Goal: Feedback & Contribution: Leave review/rating

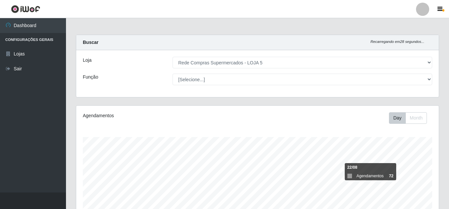
select select "397"
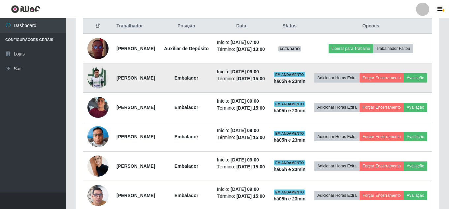
scroll to position [244, 0]
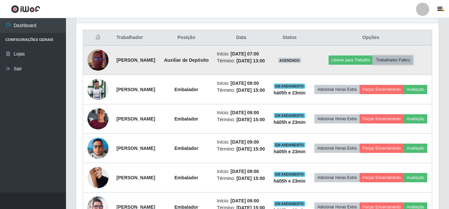
click at [400, 63] on button "Trabalhador Faltou" at bounding box center [393, 59] width 40 height 9
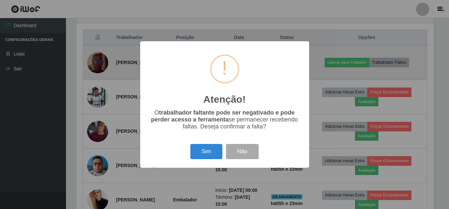
scroll to position [137, 359]
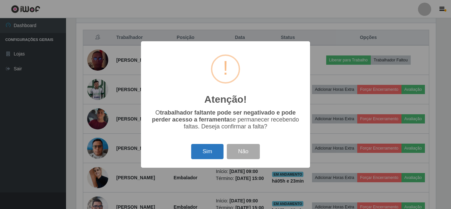
click at [211, 149] on button "Sim" at bounding box center [207, 152] width 32 height 16
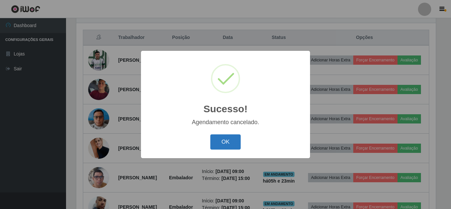
click at [234, 142] on button "OK" at bounding box center [225, 142] width 31 height 16
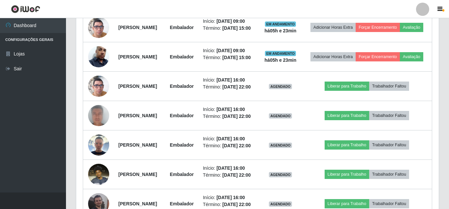
scroll to position [409, 0]
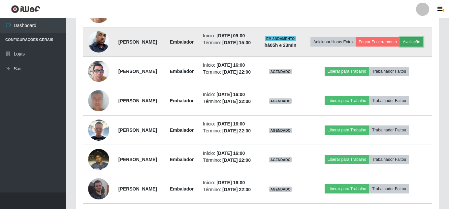
click at [400, 47] on button "Avaliação" at bounding box center [411, 41] width 23 height 9
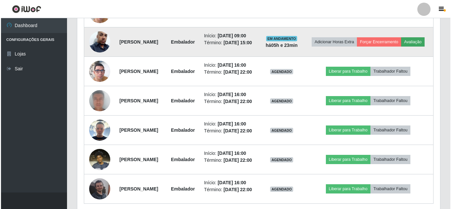
scroll to position [137, 359]
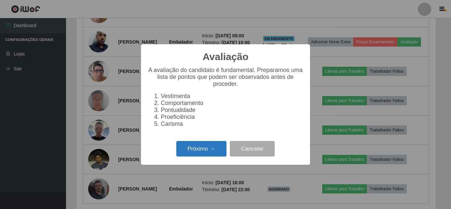
click at [201, 153] on button "Próximo →" at bounding box center [201, 149] width 50 height 16
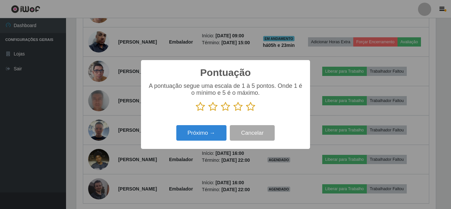
click at [248, 105] on icon at bounding box center [250, 107] width 9 height 10
click at [246, 112] on input "radio" at bounding box center [246, 112] width 0 height 0
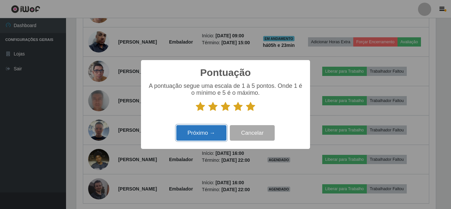
click at [202, 138] on button "Próximo →" at bounding box center [201, 133] width 50 height 16
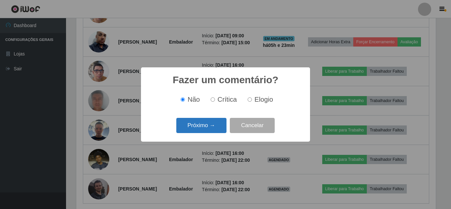
click at [203, 127] on button "Próximo →" at bounding box center [201, 126] width 50 height 16
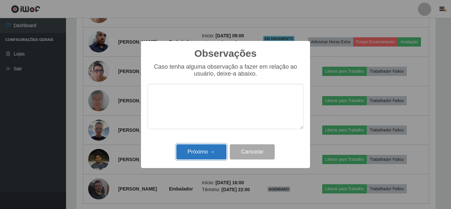
click at [203, 154] on button "Próximo →" at bounding box center [201, 152] width 50 height 16
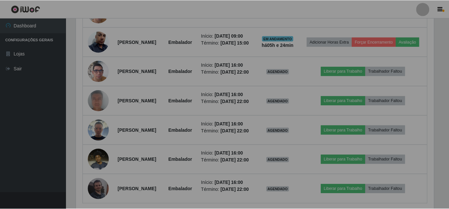
scroll to position [137, 363]
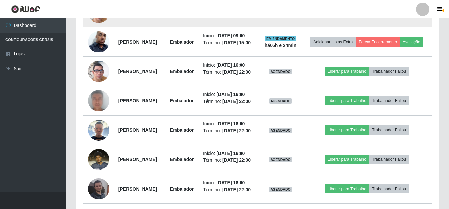
click at [400, 17] on button "Avaliação" at bounding box center [411, 12] width 23 height 9
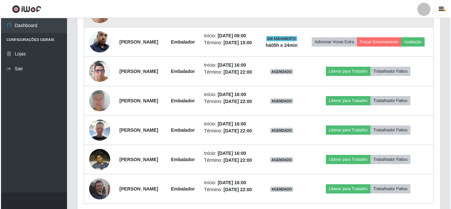
scroll to position [137, 359]
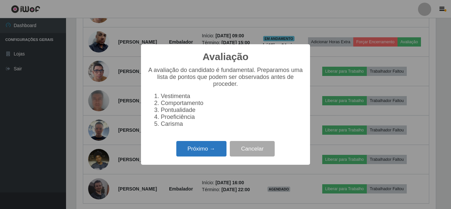
click at [207, 150] on button "Próximo →" at bounding box center [201, 149] width 50 height 16
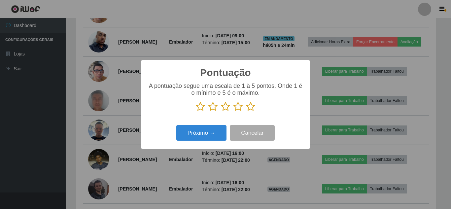
scroll to position [329803, 329581]
click at [253, 108] on icon at bounding box center [250, 107] width 9 height 10
click at [246, 112] on input "radio" at bounding box center [246, 112] width 0 height 0
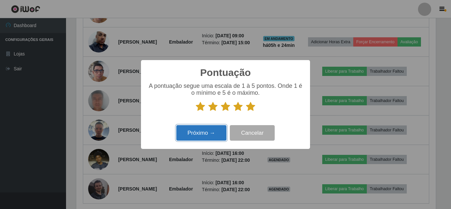
click at [214, 131] on button "Próximo →" at bounding box center [201, 133] width 50 height 16
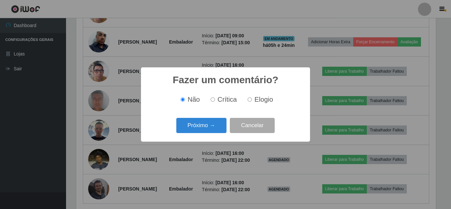
click at [214, 131] on button "Próximo →" at bounding box center [201, 126] width 50 height 16
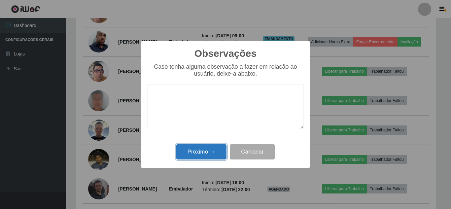
click at [207, 153] on button "Próximo →" at bounding box center [201, 152] width 50 height 16
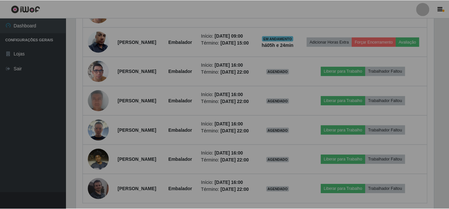
scroll to position [137, 363]
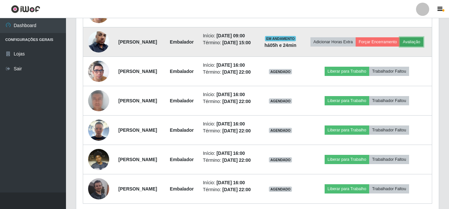
click at [400, 47] on button "Avaliação" at bounding box center [411, 41] width 23 height 9
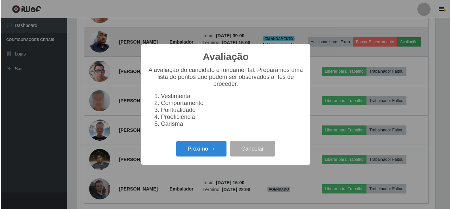
scroll to position [137, 359]
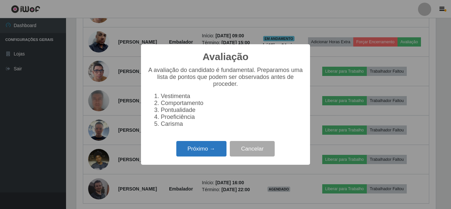
click at [191, 149] on button "Próximo →" at bounding box center [201, 149] width 50 height 16
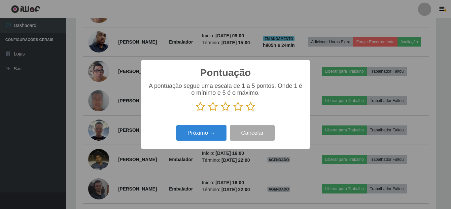
click at [249, 108] on icon at bounding box center [250, 107] width 9 height 10
click at [246, 112] on input "radio" at bounding box center [246, 112] width 0 height 0
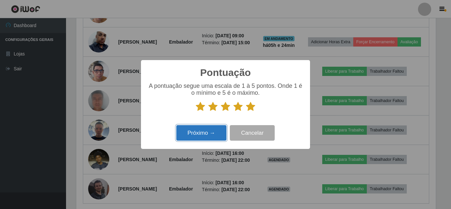
click at [202, 136] on button "Próximo →" at bounding box center [201, 133] width 50 height 16
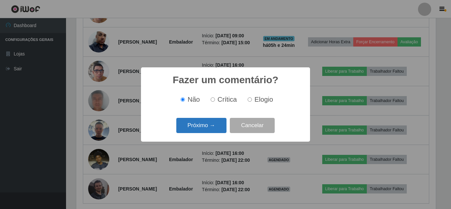
click at [201, 129] on button "Próximo →" at bounding box center [201, 126] width 50 height 16
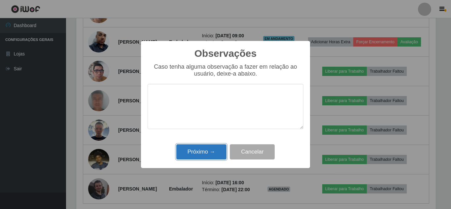
click at [204, 151] on button "Próximo →" at bounding box center [201, 152] width 50 height 16
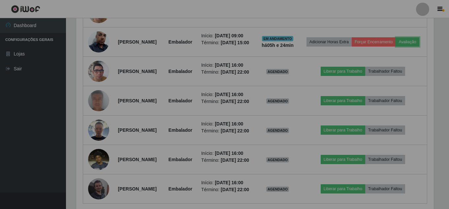
scroll to position [0, 0]
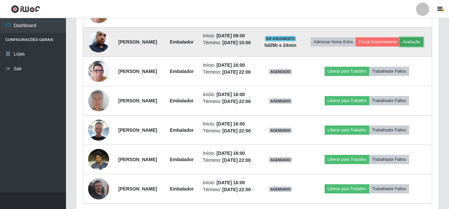
click at [400, 47] on button "Avaliação" at bounding box center [411, 41] width 23 height 9
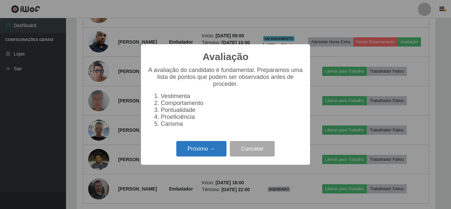
click at [203, 150] on button "Próximo →" at bounding box center [201, 149] width 50 height 16
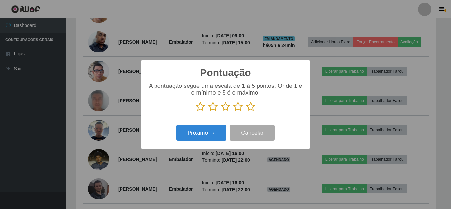
click at [250, 107] on icon at bounding box center [250, 107] width 9 height 10
click at [246, 112] on input "radio" at bounding box center [246, 112] width 0 height 0
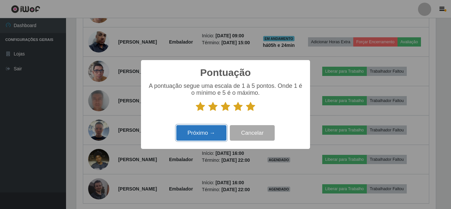
click at [212, 129] on button "Próximo →" at bounding box center [201, 133] width 50 height 16
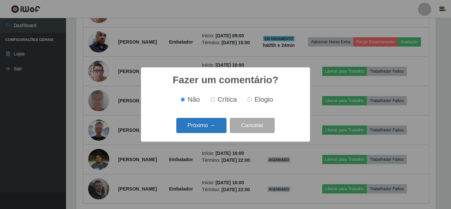
click at [221, 125] on button "Próximo →" at bounding box center [201, 126] width 50 height 16
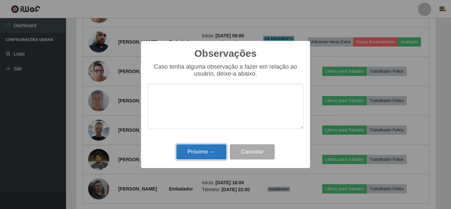
click at [209, 151] on button "Próximo →" at bounding box center [201, 152] width 50 height 16
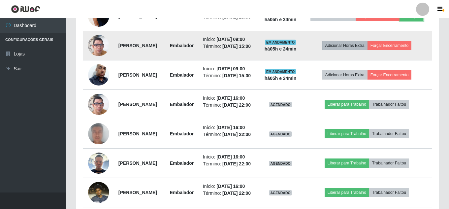
click at [400, 21] on button "Avaliação" at bounding box center [411, 16] width 23 height 9
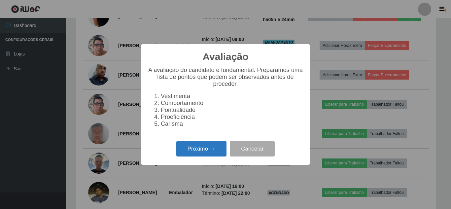
click at [205, 152] on button "Próximo →" at bounding box center [201, 149] width 50 height 16
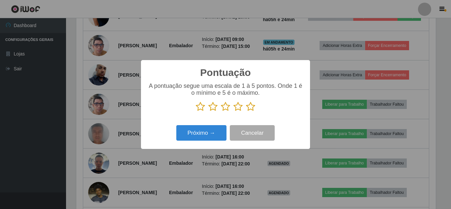
click at [251, 107] on icon at bounding box center [250, 107] width 9 height 10
click at [246, 112] on input "radio" at bounding box center [246, 112] width 0 height 0
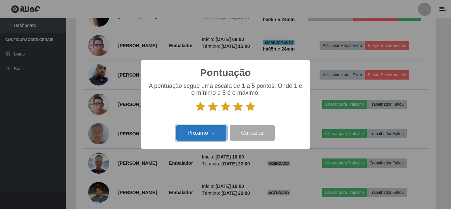
click at [204, 132] on button "Próximo →" at bounding box center [201, 133] width 50 height 16
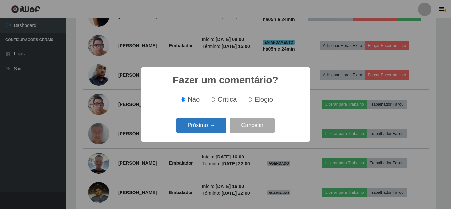
click at [204, 129] on button "Próximo →" at bounding box center [201, 126] width 50 height 16
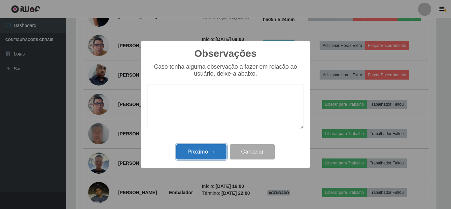
click at [203, 149] on button "Próximo →" at bounding box center [201, 152] width 50 height 16
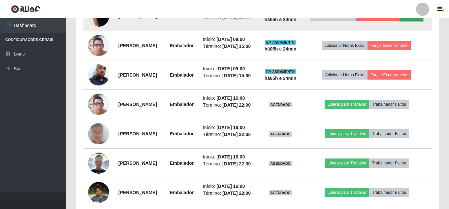
click at [400, 21] on button "Avaliação" at bounding box center [411, 16] width 23 height 9
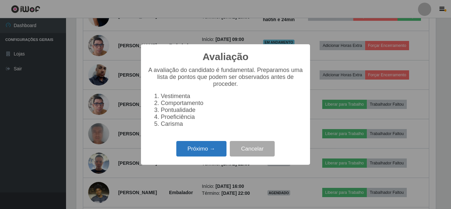
click at [209, 146] on button "Próximo →" at bounding box center [201, 149] width 50 height 16
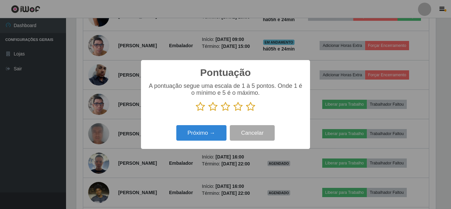
click at [251, 108] on icon at bounding box center [250, 107] width 9 height 10
click at [246, 112] on input "radio" at bounding box center [246, 112] width 0 height 0
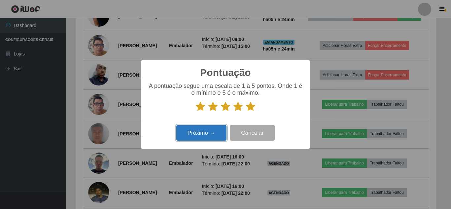
click at [213, 134] on button "Próximo →" at bounding box center [201, 133] width 50 height 16
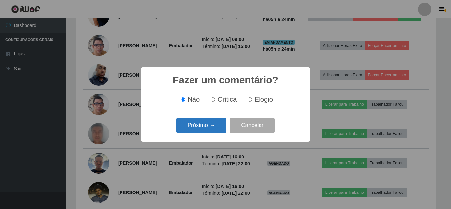
click at [207, 127] on button "Próximo →" at bounding box center [201, 126] width 50 height 16
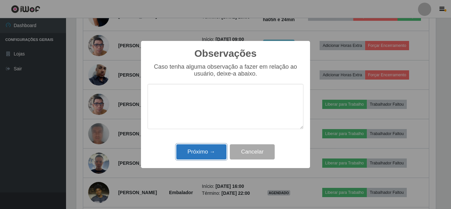
click at [204, 151] on button "Próximo →" at bounding box center [201, 152] width 50 height 16
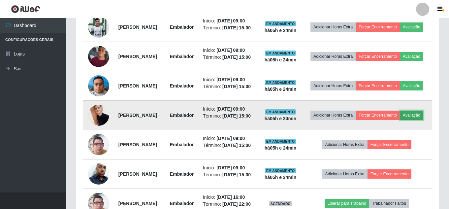
click at [400, 120] on button "Avaliação" at bounding box center [411, 115] width 23 height 9
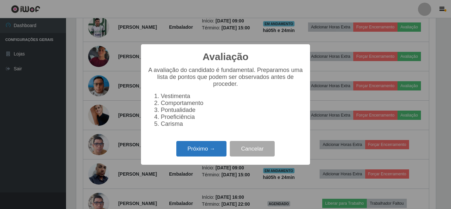
click at [205, 151] on button "Próximo →" at bounding box center [201, 149] width 50 height 16
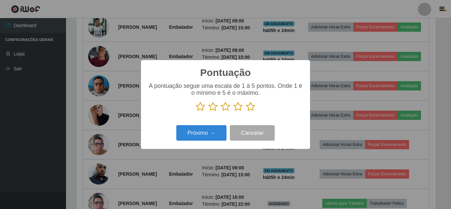
click at [251, 107] on icon at bounding box center [250, 107] width 9 height 10
click at [246, 112] on input "radio" at bounding box center [246, 112] width 0 height 0
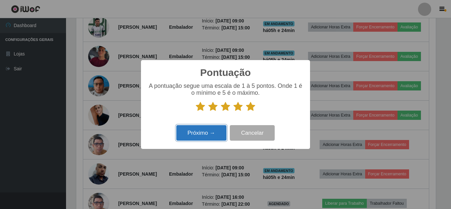
click at [208, 137] on button "Próximo →" at bounding box center [201, 133] width 50 height 16
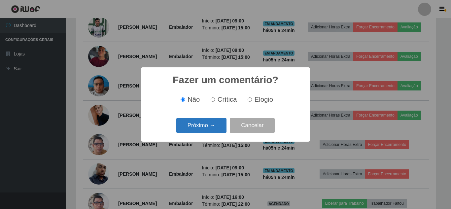
click at [207, 129] on button "Próximo →" at bounding box center [201, 126] width 50 height 16
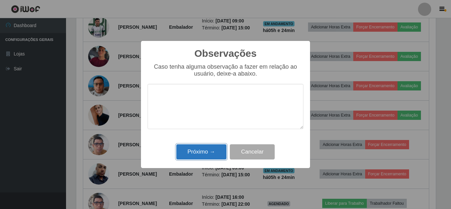
click at [209, 153] on button "Próximo →" at bounding box center [201, 152] width 50 height 16
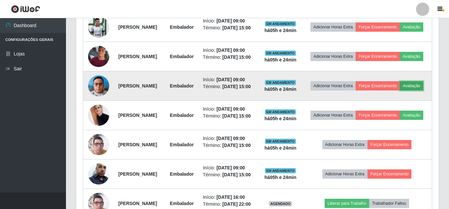
click at [400, 90] on button "Avaliação" at bounding box center [411, 85] width 23 height 9
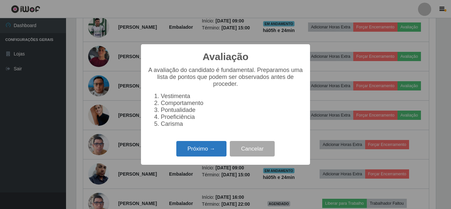
click at [207, 151] on button "Próximo →" at bounding box center [201, 149] width 50 height 16
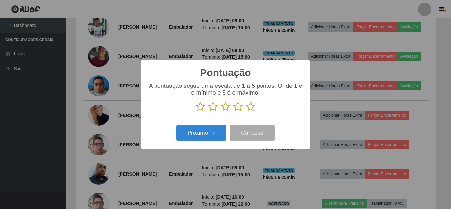
click at [250, 108] on icon at bounding box center [250, 107] width 9 height 10
click at [246, 112] on input "radio" at bounding box center [246, 112] width 0 height 0
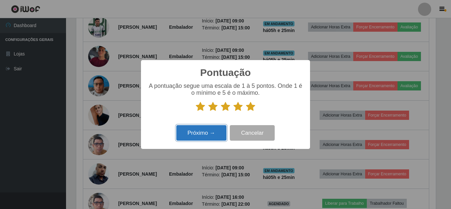
click at [204, 130] on button "Próximo →" at bounding box center [201, 133] width 50 height 16
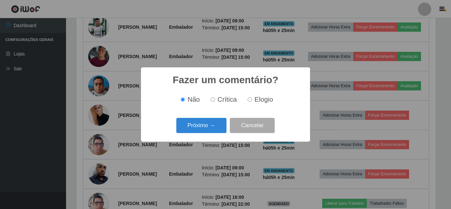
click at [204, 130] on button "Próximo →" at bounding box center [201, 126] width 50 height 16
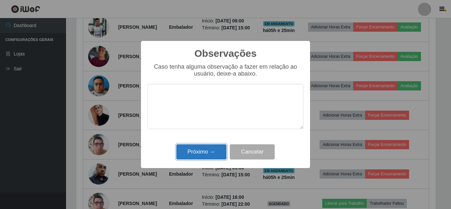
click at [203, 149] on button "Próximo →" at bounding box center [201, 152] width 50 height 16
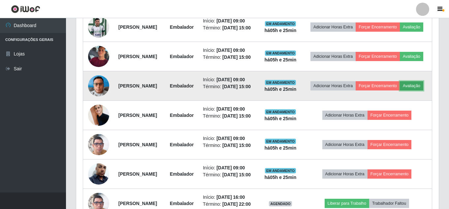
click at [400, 90] on button "Avaliação" at bounding box center [411, 85] width 23 height 9
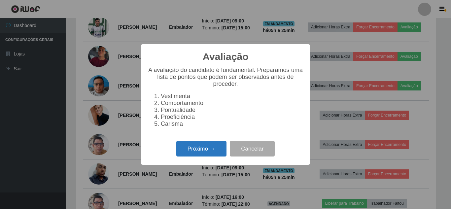
click at [212, 149] on button "Próximo →" at bounding box center [201, 149] width 50 height 16
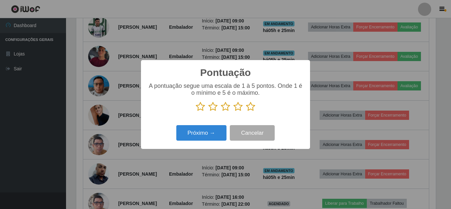
click at [250, 108] on icon at bounding box center [250, 107] width 9 height 10
click at [246, 112] on input "radio" at bounding box center [246, 112] width 0 height 0
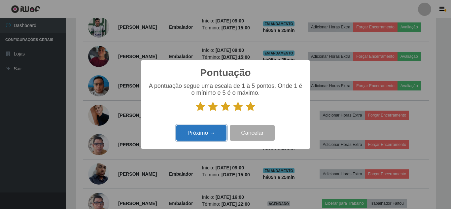
click at [210, 132] on button "Próximo →" at bounding box center [201, 133] width 50 height 16
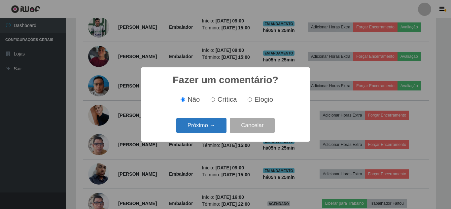
click at [211, 128] on button "Próximo →" at bounding box center [201, 126] width 50 height 16
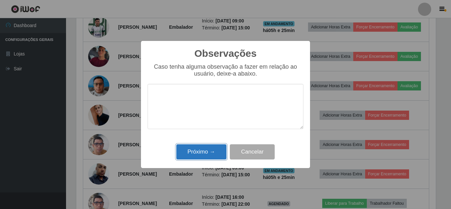
click at [203, 150] on button "Próximo →" at bounding box center [201, 152] width 50 height 16
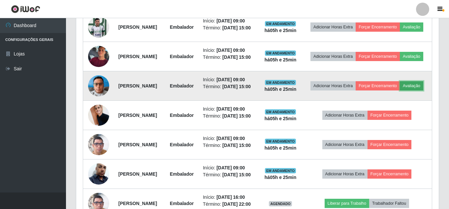
click at [400, 90] on button "Avaliação" at bounding box center [411, 85] width 23 height 9
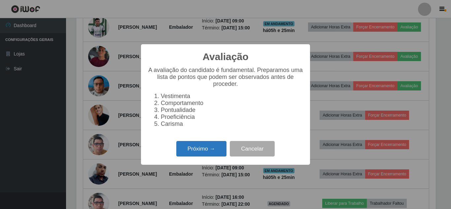
click at [204, 148] on button "Próximo →" at bounding box center [201, 149] width 50 height 16
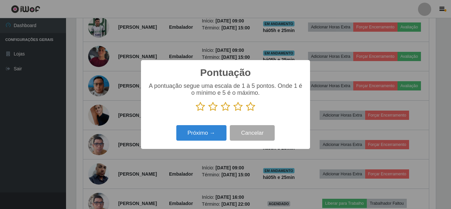
click at [251, 106] on icon at bounding box center [250, 107] width 9 height 10
click at [246, 112] on input "radio" at bounding box center [246, 112] width 0 height 0
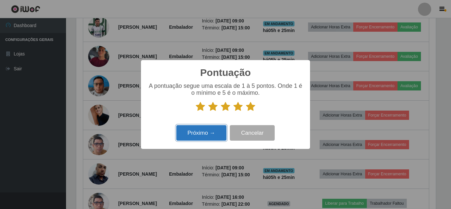
click at [204, 135] on button "Próximo →" at bounding box center [201, 133] width 50 height 16
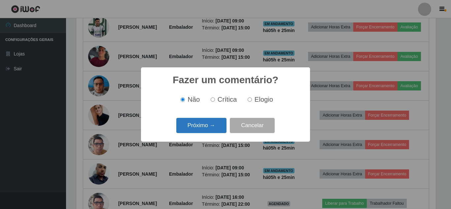
click at [207, 125] on button "Próximo →" at bounding box center [201, 126] width 50 height 16
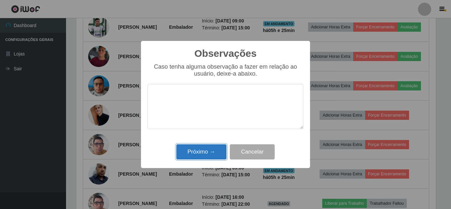
click at [200, 153] on button "Próximo →" at bounding box center [201, 152] width 50 height 16
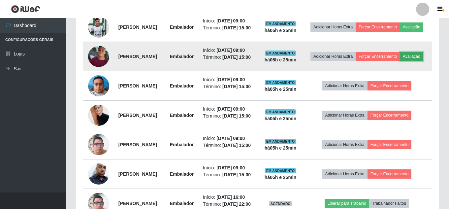
click at [400, 61] on button "Avaliação" at bounding box center [411, 56] width 23 height 9
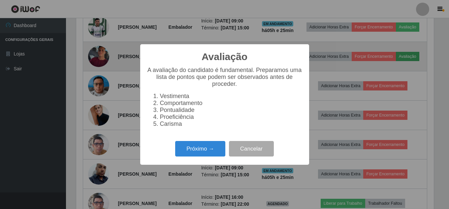
scroll to position [329803, 329581]
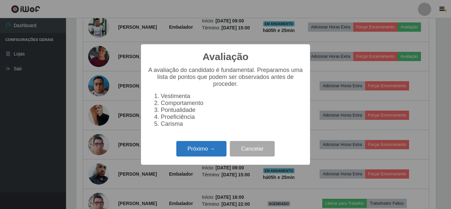
click at [204, 150] on button "Próximo →" at bounding box center [201, 149] width 50 height 16
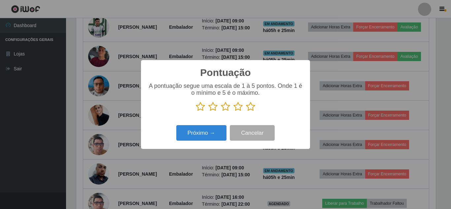
click at [252, 106] on icon at bounding box center [250, 107] width 9 height 10
click at [246, 112] on input "radio" at bounding box center [246, 112] width 0 height 0
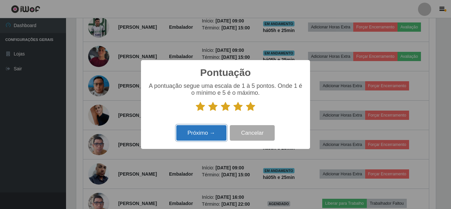
click at [209, 130] on button "Próximo →" at bounding box center [201, 133] width 50 height 16
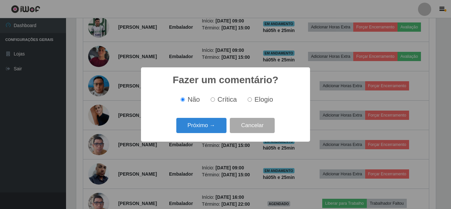
click at [209, 130] on button "Próximo →" at bounding box center [201, 126] width 50 height 16
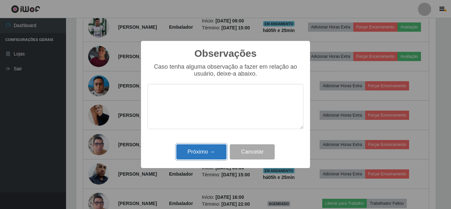
click at [203, 153] on button "Próximo →" at bounding box center [201, 152] width 50 height 16
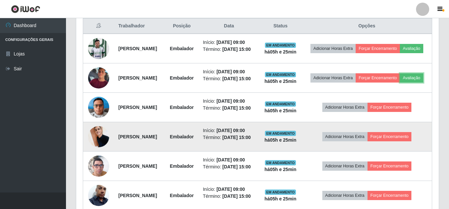
scroll to position [244, 0]
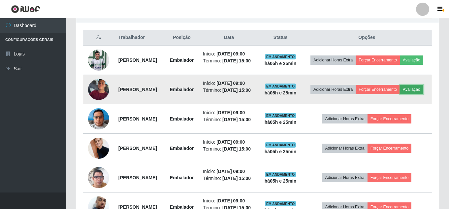
click at [400, 94] on button "Avaliação" at bounding box center [411, 89] width 23 height 9
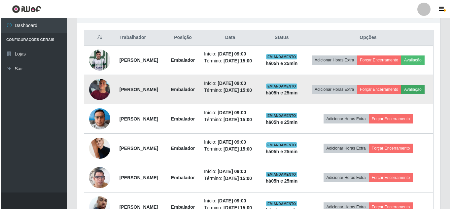
scroll to position [137, 359]
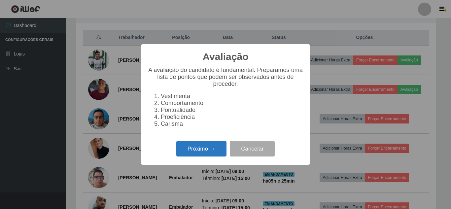
click at [204, 149] on button "Próximo →" at bounding box center [201, 149] width 50 height 16
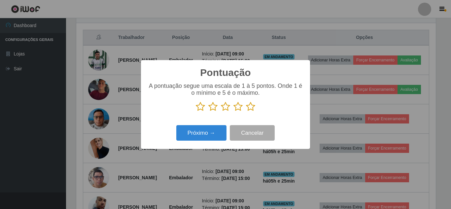
scroll to position [329803, 329581]
click at [252, 106] on icon at bounding box center [250, 107] width 9 height 10
click at [246, 112] on input "radio" at bounding box center [246, 112] width 0 height 0
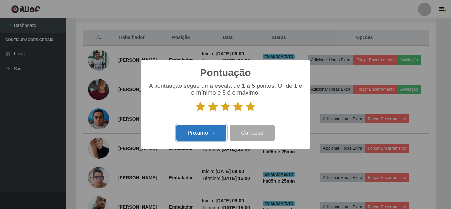
click at [208, 129] on button "Próximo →" at bounding box center [201, 133] width 50 height 16
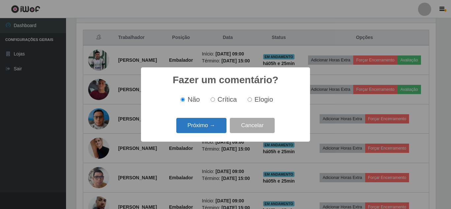
click at [207, 127] on button "Próximo →" at bounding box center [201, 126] width 50 height 16
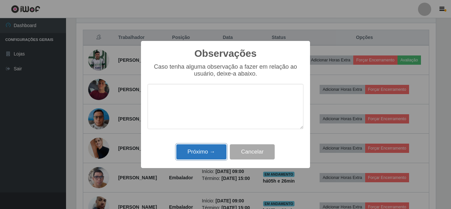
click at [198, 150] on button "Próximo →" at bounding box center [201, 152] width 50 height 16
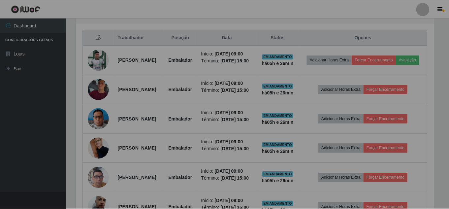
scroll to position [137, 363]
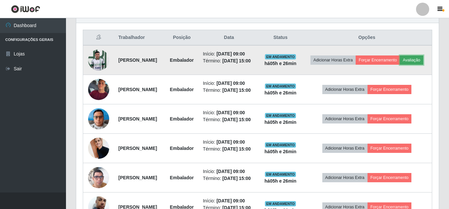
click at [400, 65] on button "Avaliação" at bounding box center [411, 59] width 23 height 9
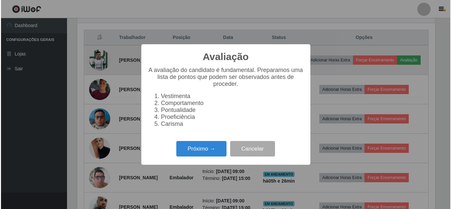
scroll to position [137, 359]
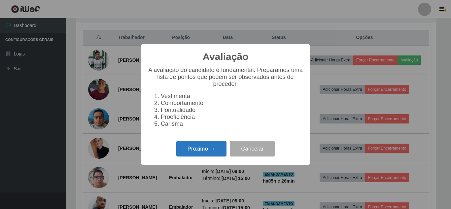
click at [208, 152] on button "Próximo →" at bounding box center [201, 149] width 50 height 16
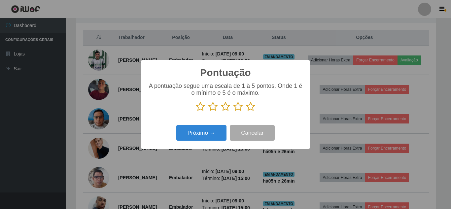
click at [251, 109] on icon at bounding box center [250, 107] width 9 height 10
click at [246, 112] on input "radio" at bounding box center [246, 112] width 0 height 0
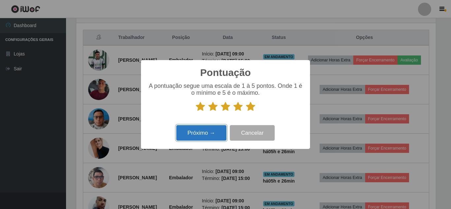
click at [207, 131] on button "Próximo →" at bounding box center [201, 133] width 50 height 16
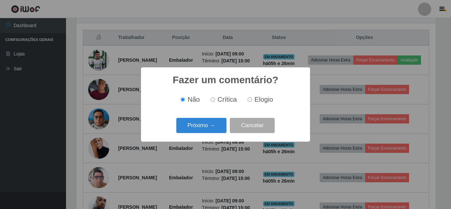
click at [207, 131] on button "Próximo →" at bounding box center [201, 126] width 50 height 16
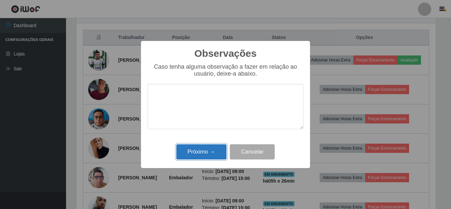
click at [203, 150] on button "Próximo →" at bounding box center [201, 152] width 50 height 16
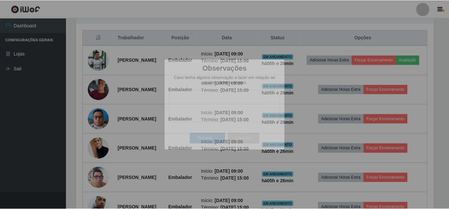
scroll to position [137, 363]
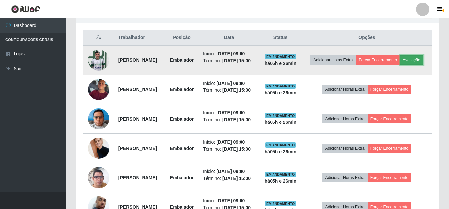
click at [400, 65] on button "Avaliação" at bounding box center [411, 59] width 23 height 9
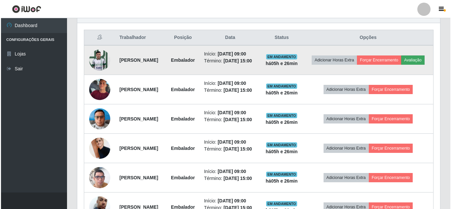
scroll to position [137, 359]
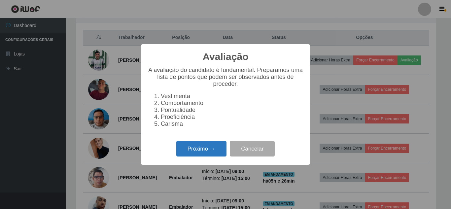
click at [205, 154] on button "Próximo →" at bounding box center [201, 149] width 50 height 16
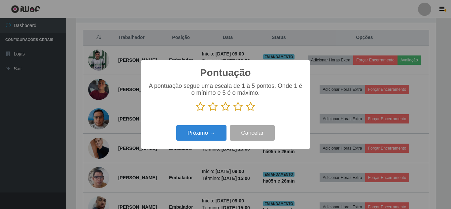
scroll to position [329803, 329581]
click at [252, 107] on icon at bounding box center [250, 107] width 9 height 10
click at [246, 112] on input "radio" at bounding box center [246, 112] width 0 height 0
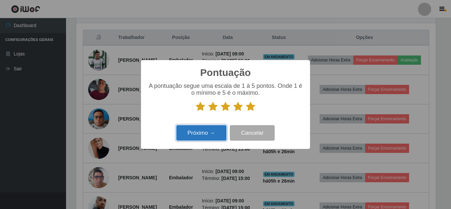
click at [206, 134] on button "Próximo →" at bounding box center [201, 133] width 50 height 16
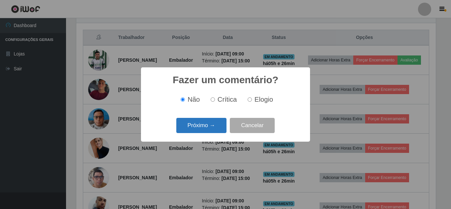
click at [206, 129] on button "Próximo →" at bounding box center [201, 126] width 50 height 16
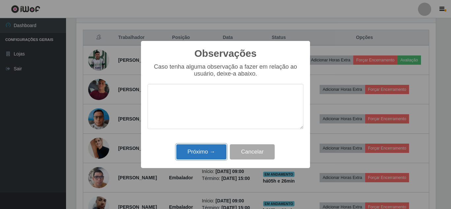
click at [200, 149] on button "Próximo →" at bounding box center [201, 152] width 50 height 16
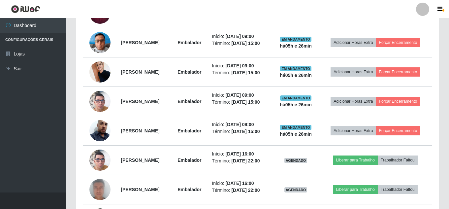
scroll to position [343, 0]
